Goal: Task Accomplishment & Management: Manage account settings

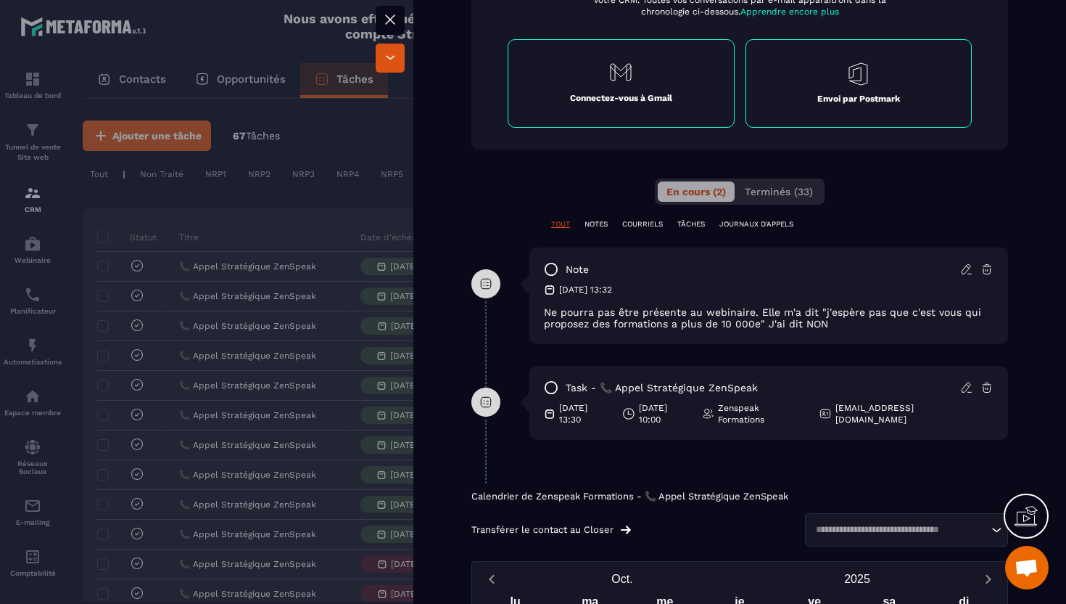
scroll to position [374, 0]
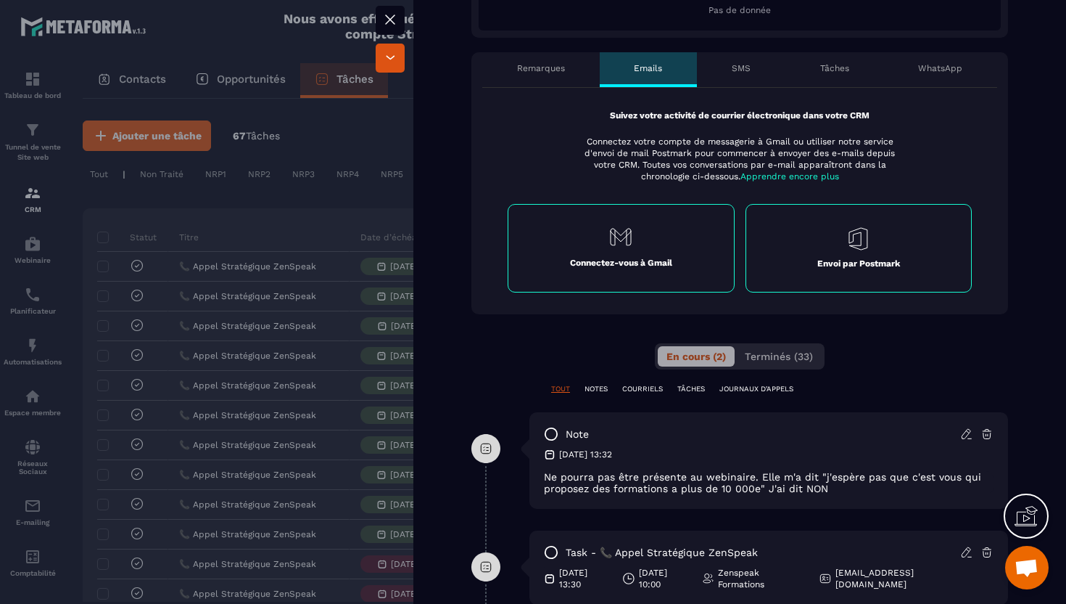
click at [738, 79] on div "SMS" at bounding box center [741, 69] width 88 height 35
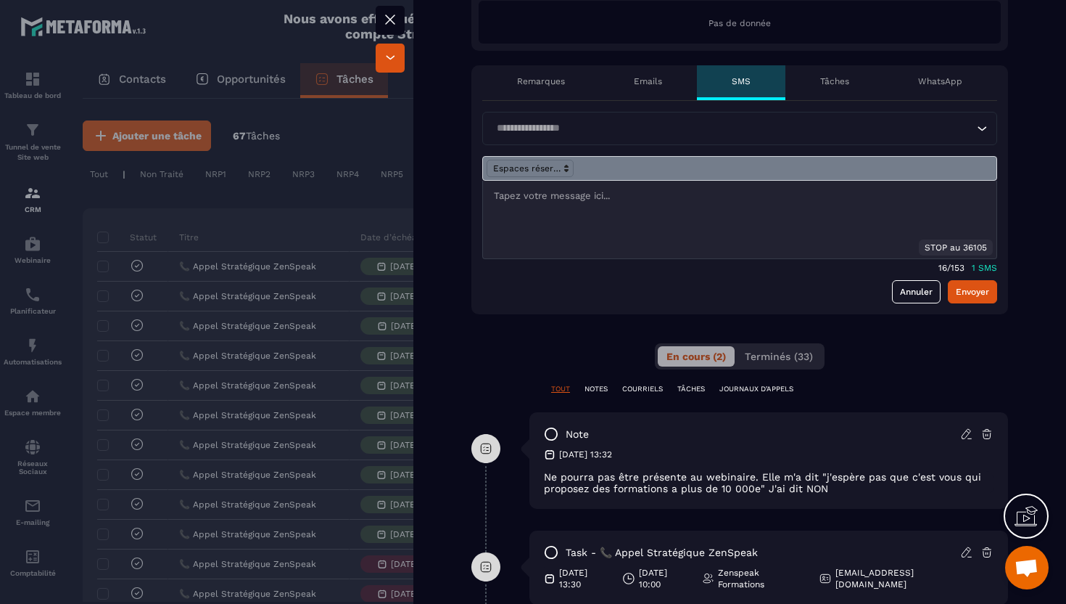
scroll to position [359, 0]
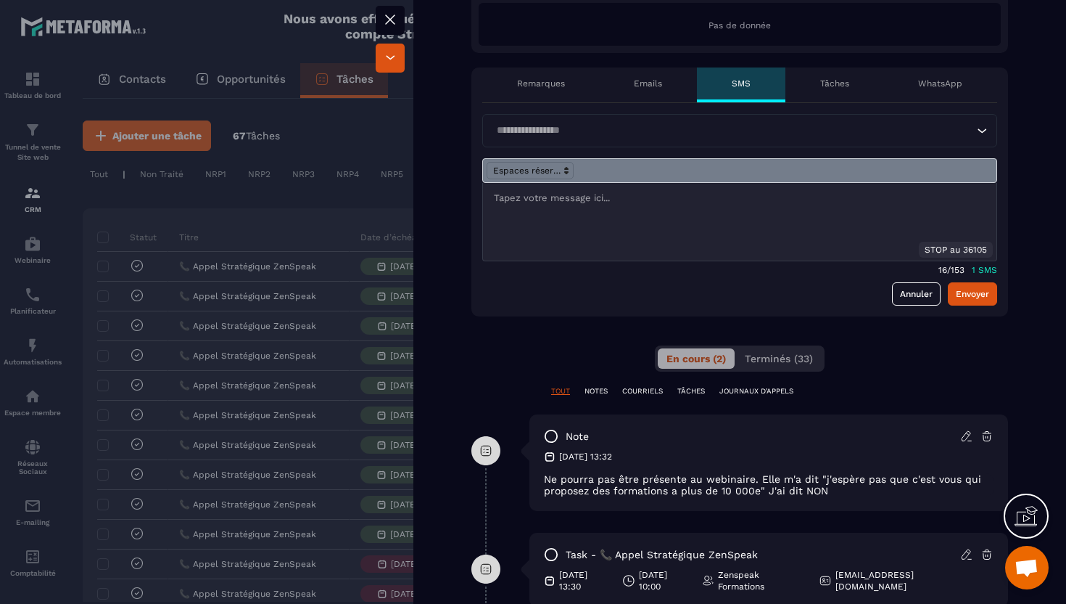
click at [741, 136] on input "Search for option" at bounding box center [733, 131] width 482 height 16
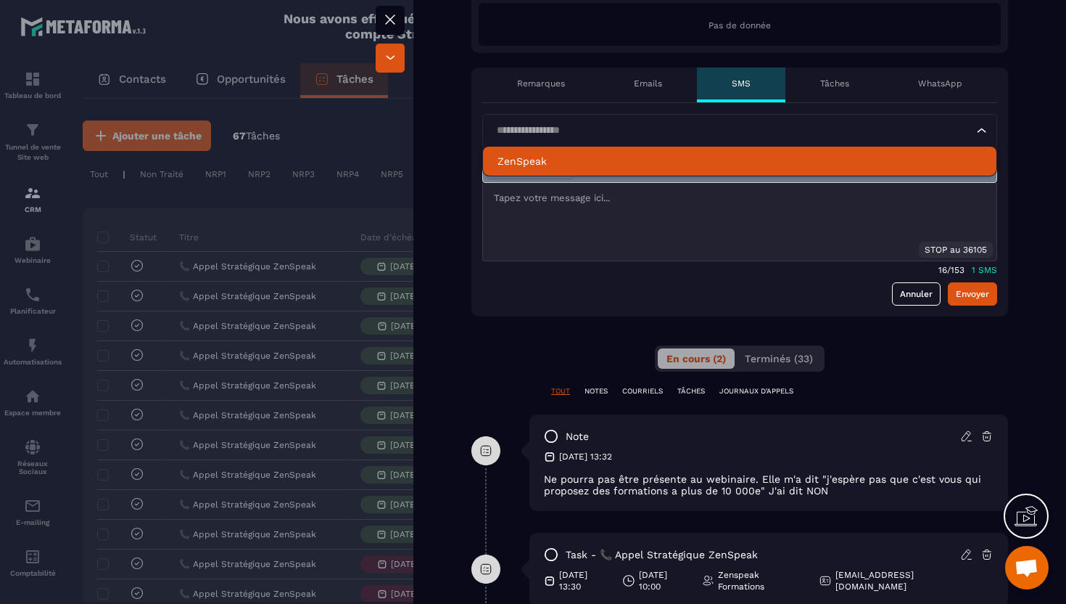
click at [707, 152] on li "ZenSpeak" at bounding box center [740, 161] width 514 height 29
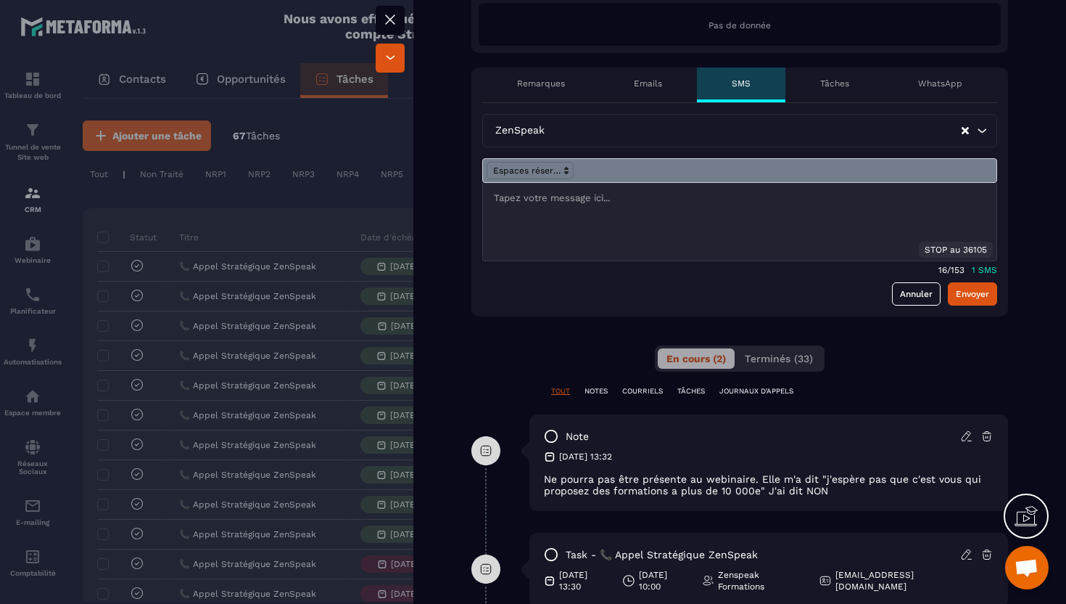
click at [599, 201] on p at bounding box center [740, 198] width 492 height 13
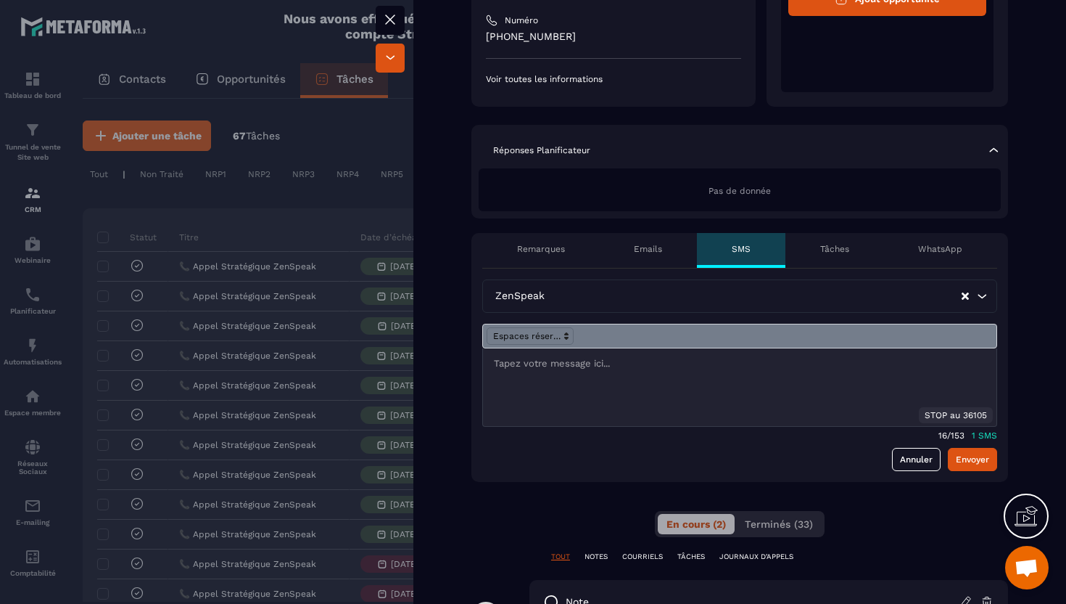
scroll to position [197, 0]
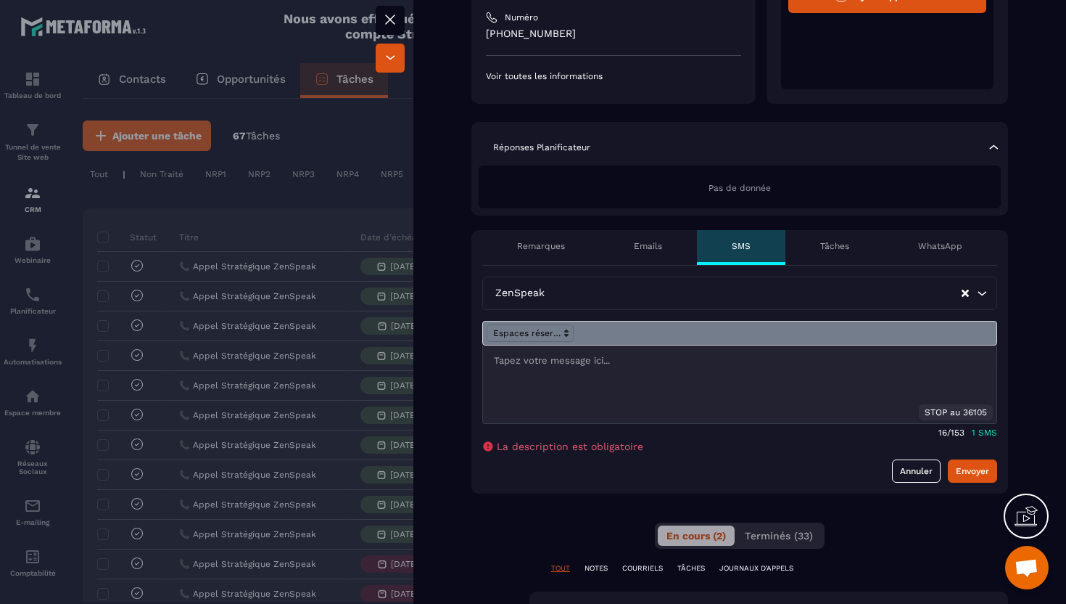
click at [390, 23] on icon at bounding box center [390, 19] width 17 height 17
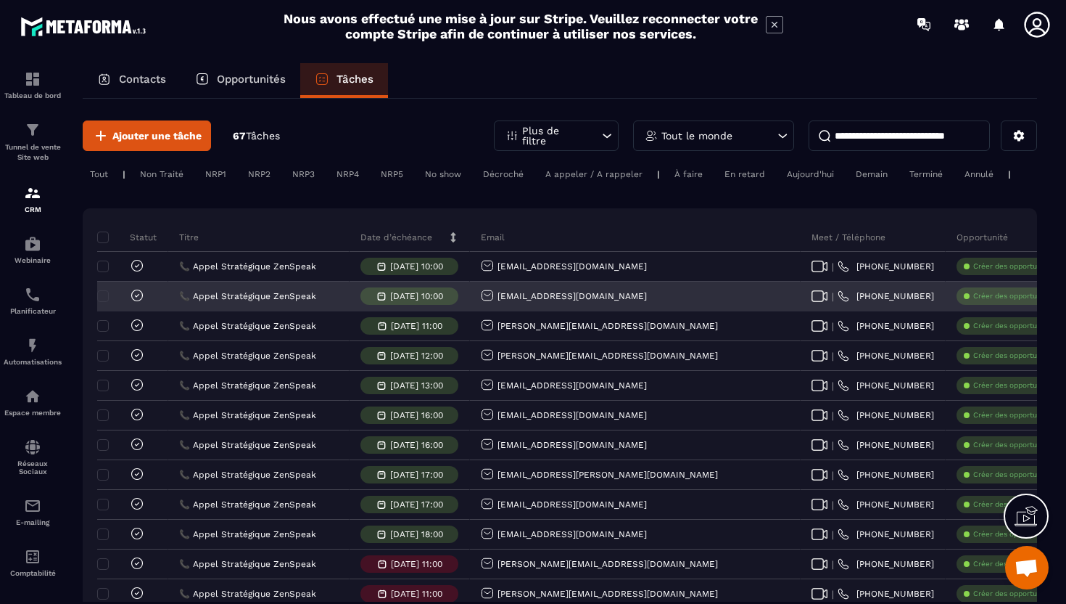
click at [973, 300] on p "Créer des opportunités" at bounding box center [1013, 296] width 81 height 10
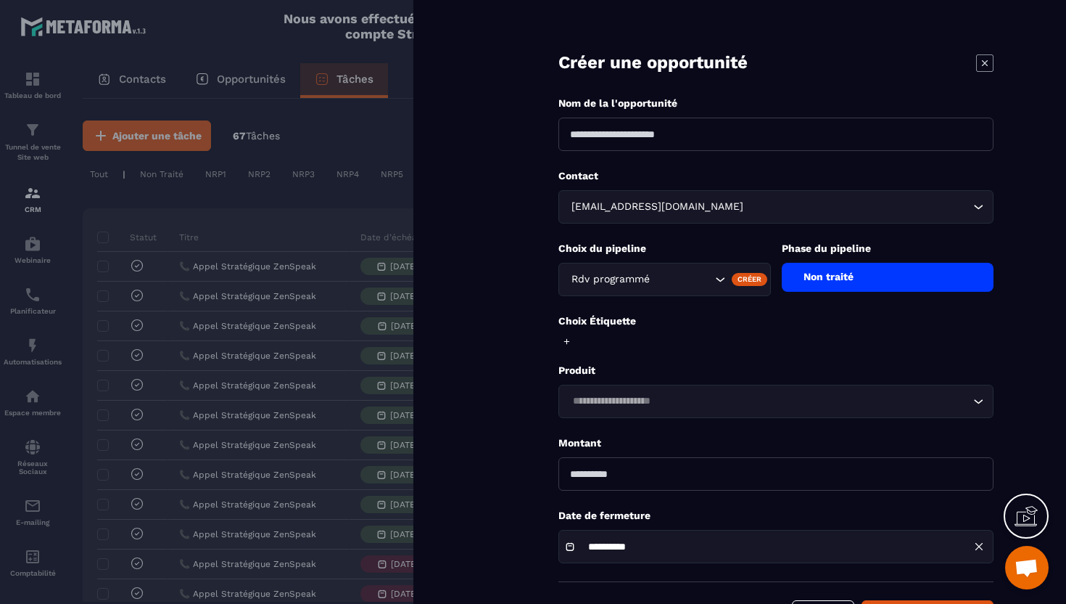
click at [397, 279] on div at bounding box center [533, 302] width 1066 height 604
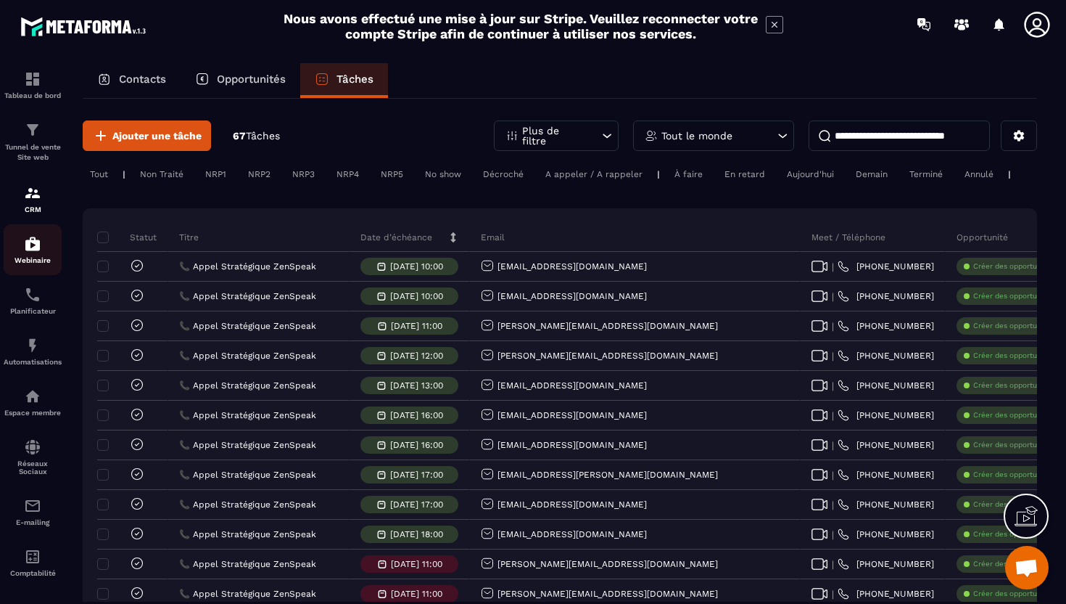
click at [37, 260] on p "Webinaire" at bounding box center [33, 260] width 58 height 8
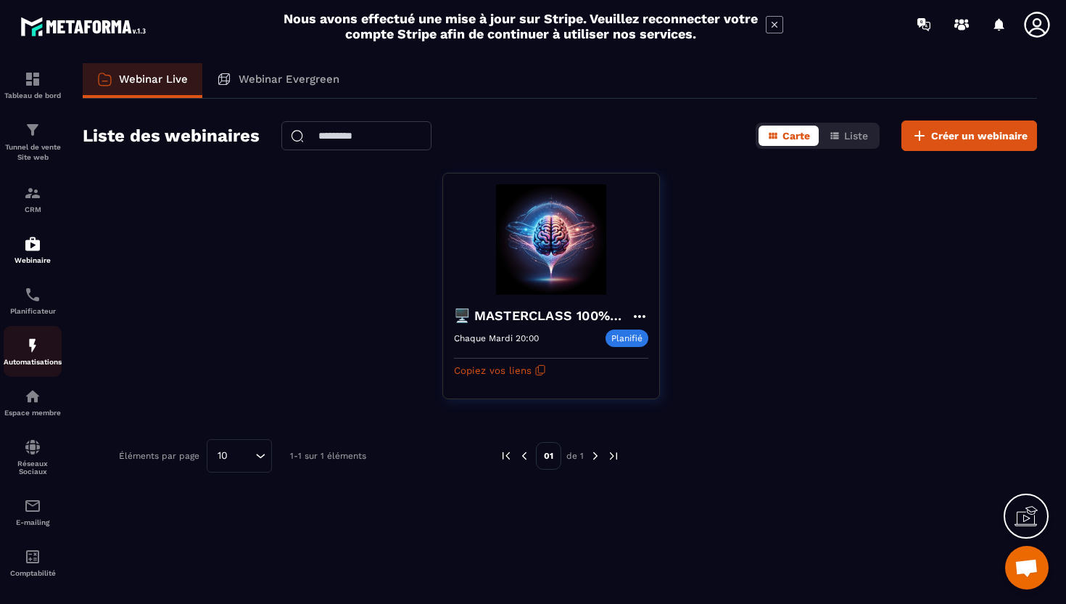
click at [43, 366] on p "Automatisations" at bounding box center [33, 362] width 58 height 8
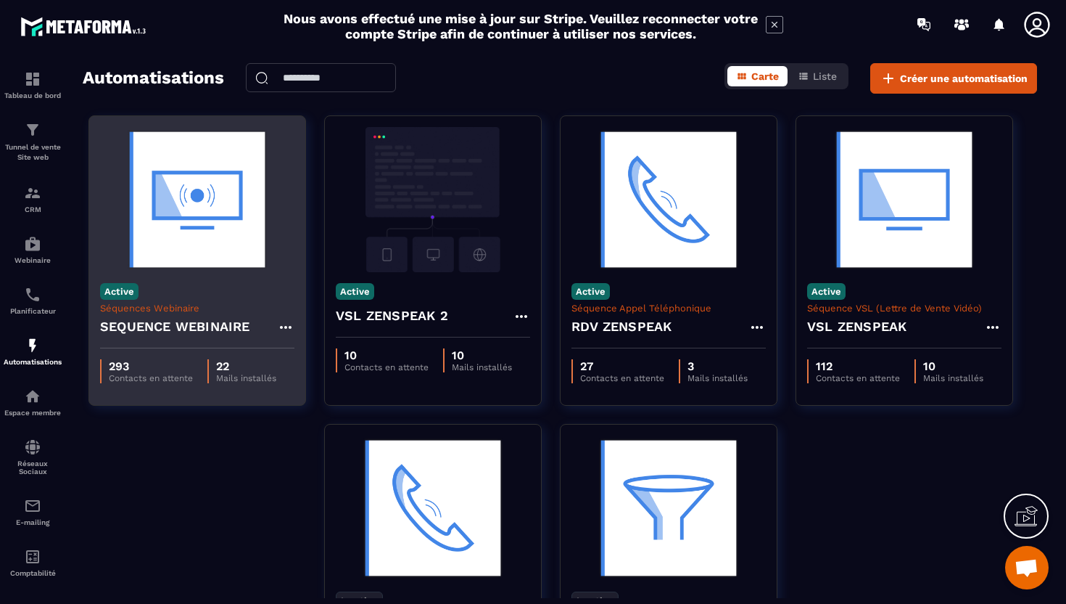
click at [178, 338] on div "SEQUENCE WEBINAIRE" at bounding box center [197, 330] width 194 height 35
click at [178, 374] on p "Contacts en attente" at bounding box center [151, 378] width 84 height 10
click at [181, 310] on p "Séquences Webinaire" at bounding box center [197, 307] width 194 height 11
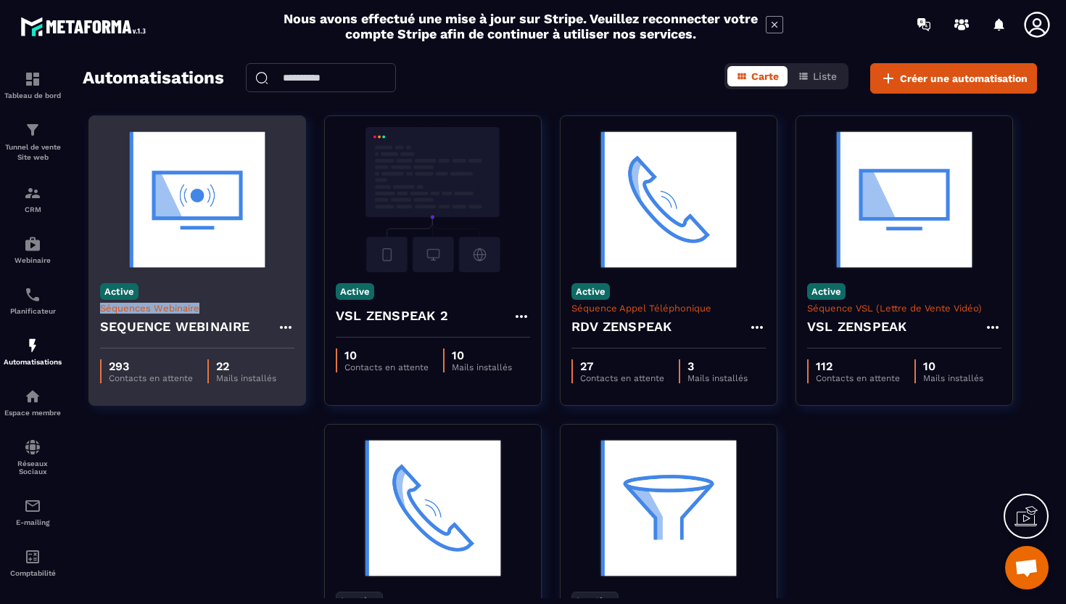
click at [181, 310] on p "Séquences Webinaire" at bounding box center [197, 307] width 194 height 11
click at [178, 329] on h4 "SEQUENCE WEBINAIRE" at bounding box center [175, 326] width 150 height 20
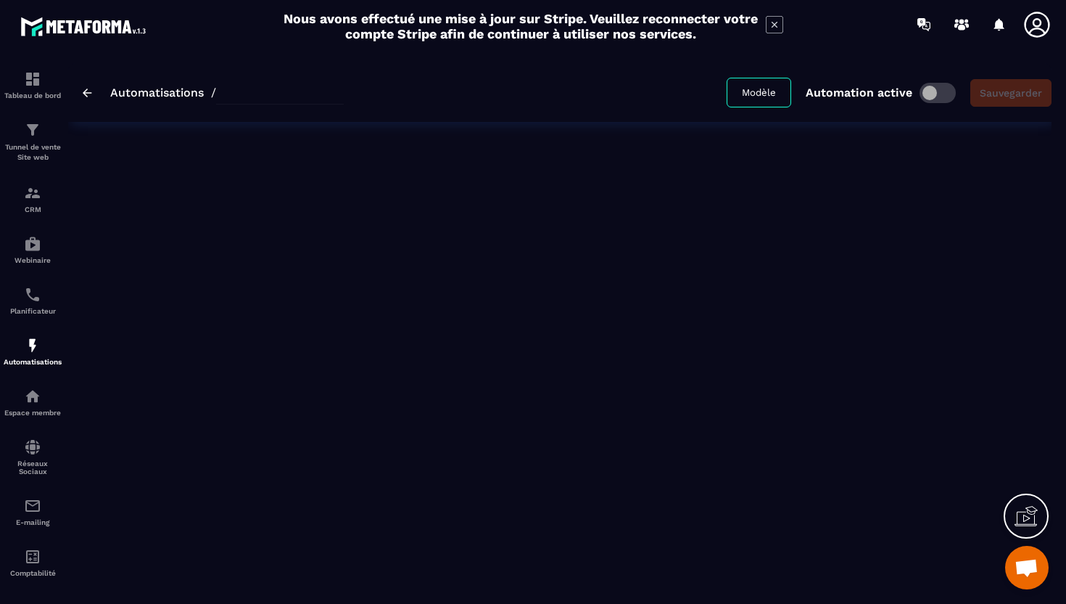
type input "**********"
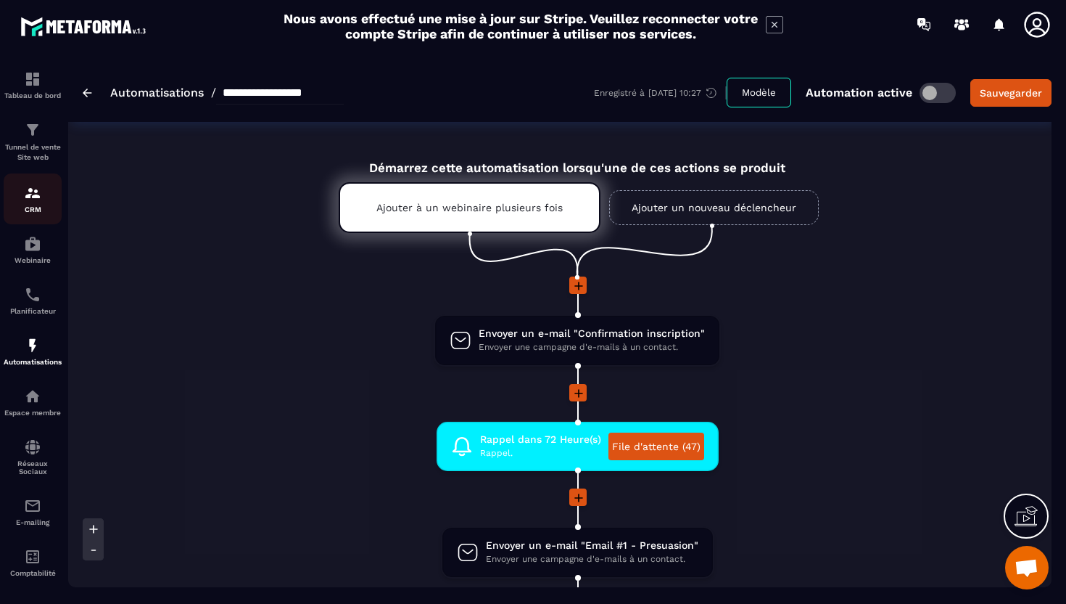
click at [37, 216] on link "CRM" at bounding box center [33, 198] width 58 height 51
